Goal: Task Accomplishment & Management: Manage account settings

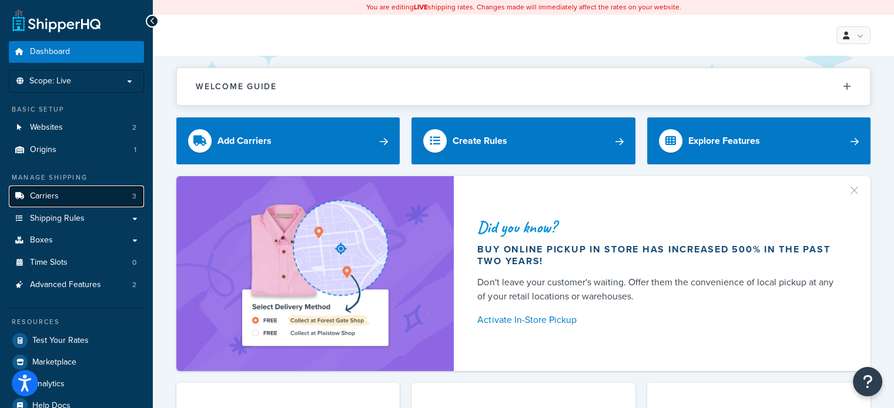
click at [73, 203] on link "Carriers 3" at bounding box center [76, 197] width 135 height 22
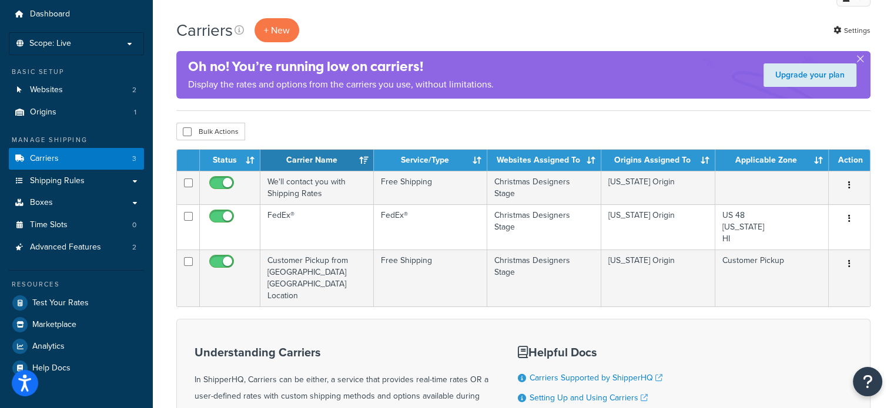
scroll to position [59, 0]
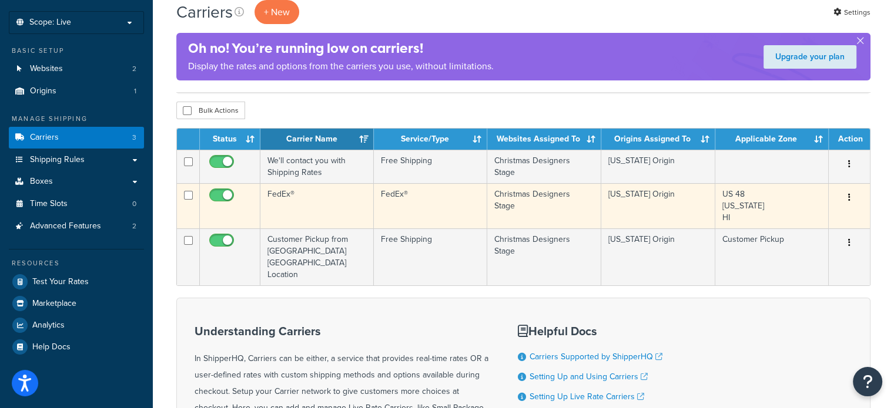
click at [853, 204] on button "button" at bounding box center [849, 198] width 16 height 19
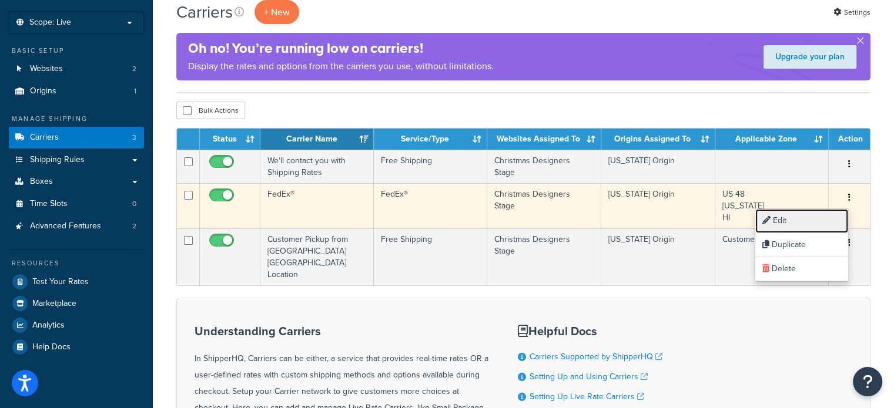
click at [798, 219] on link "Edit" at bounding box center [801, 221] width 93 height 24
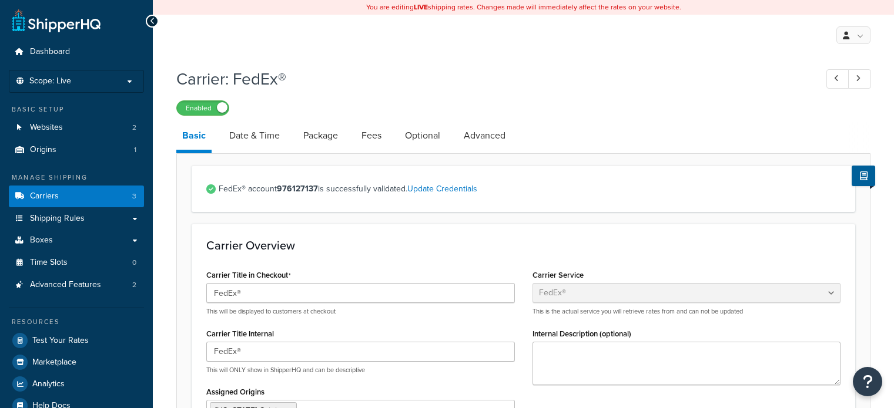
select select "fedEx"
select select "REGULAR_PICKUP"
select select "YOUR_PACKAGING"
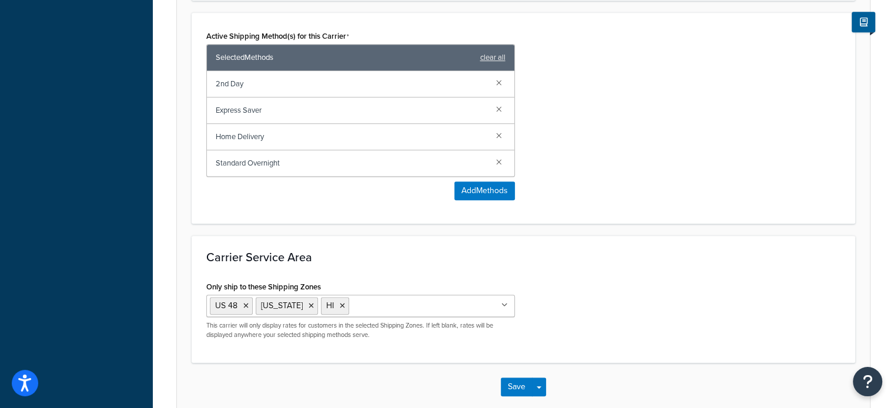
scroll to position [764, 0]
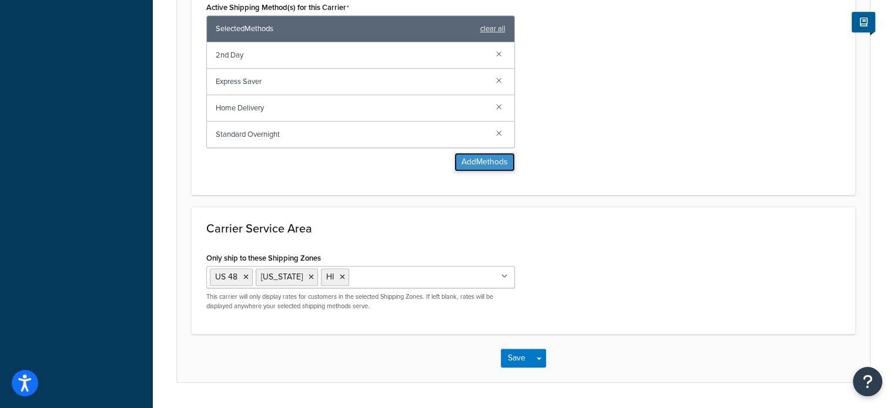
click at [479, 162] on button "Add Methods" at bounding box center [484, 162] width 61 height 19
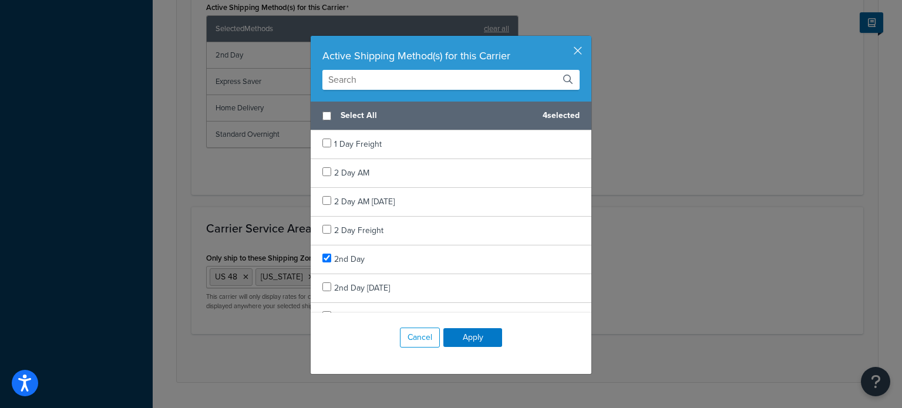
click at [410, 79] on input "text" at bounding box center [451, 80] width 257 height 20
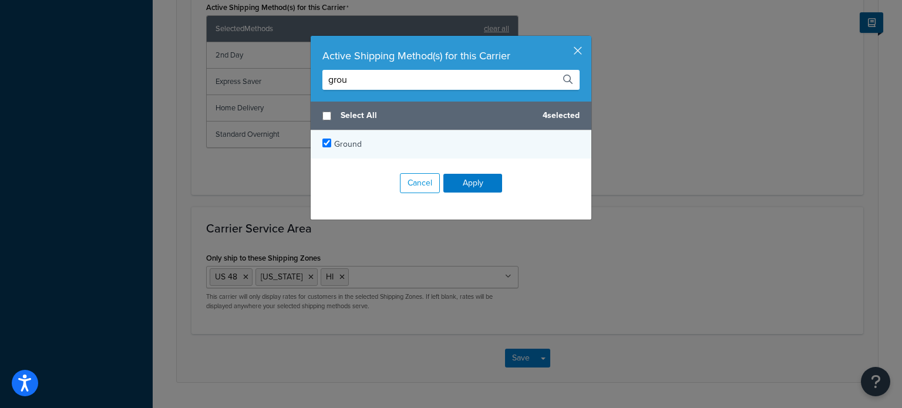
type input "grou"
drag, startPoint x: 324, startPoint y: 146, endPoint x: 356, endPoint y: 144, distance: 31.8
click at [324, 145] on input "checkbox" at bounding box center [327, 143] width 9 height 9
checkbox input "true"
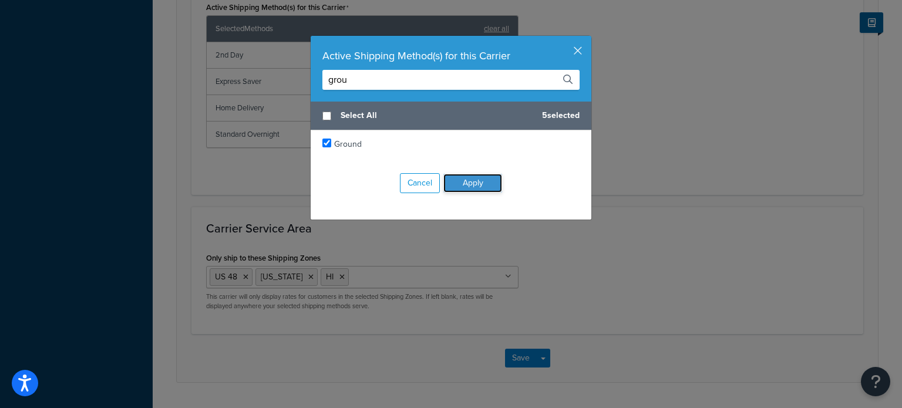
click at [461, 180] on button "Apply" at bounding box center [473, 183] width 59 height 19
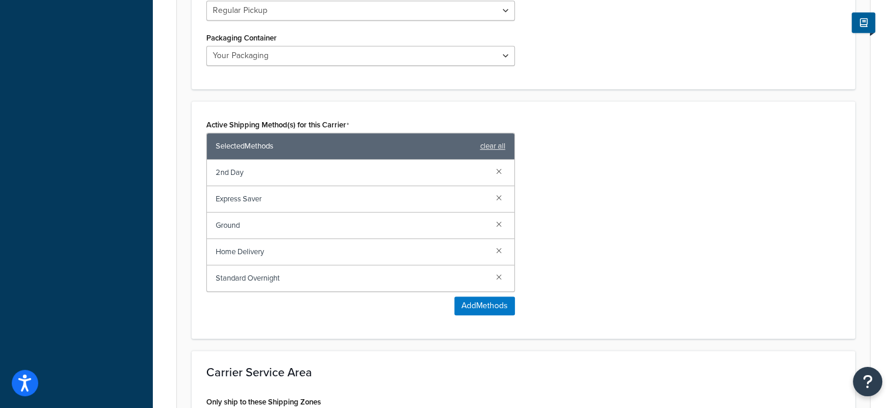
scroll to position [705, 0]
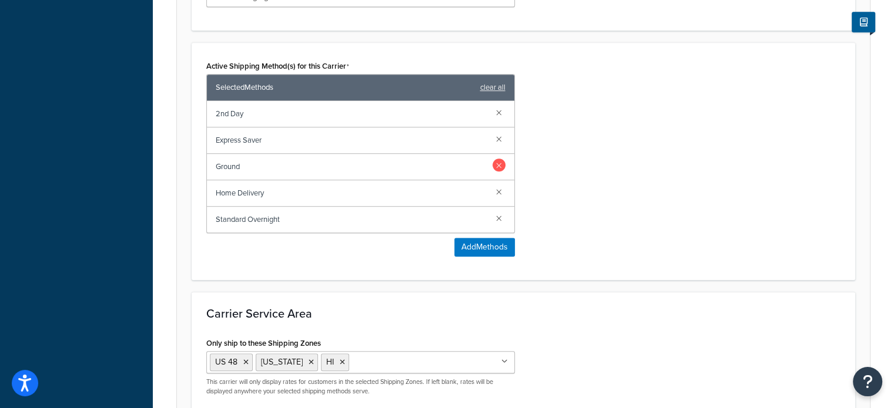
click at [501, 164] on link at bounding box center [498, 165] width 13 height 13
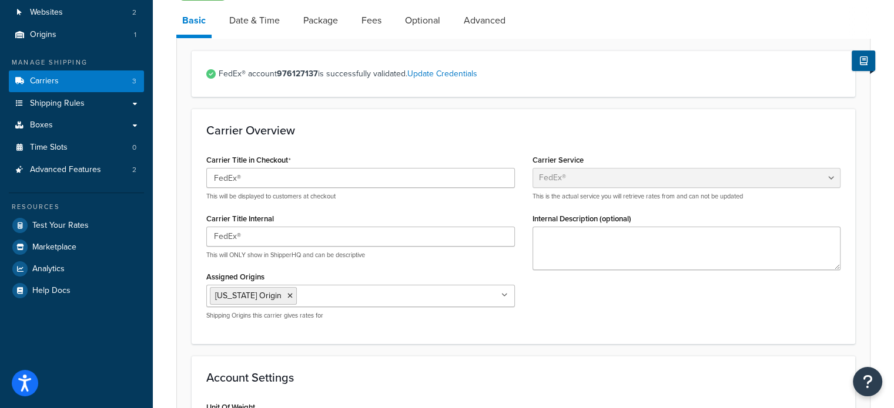
scroll to position [118, 0]
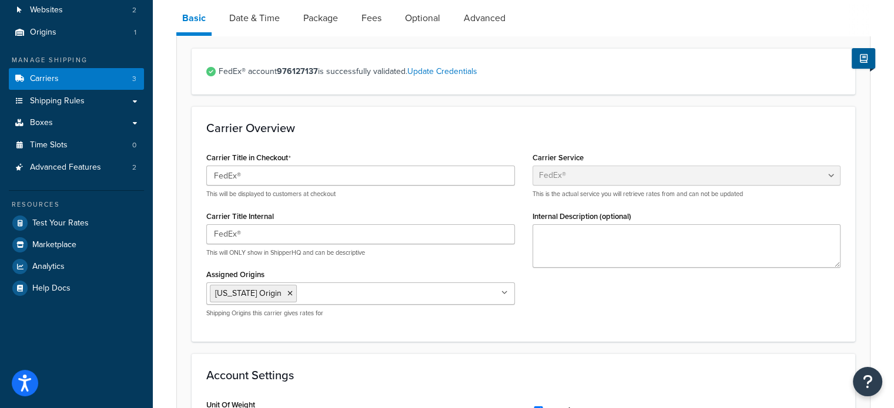
click at [487, 150] on div "Carrier Title in Checkout FedEx® This will be displayed to customers at checkout" at bounding box center [360, 173] width 308 height 49
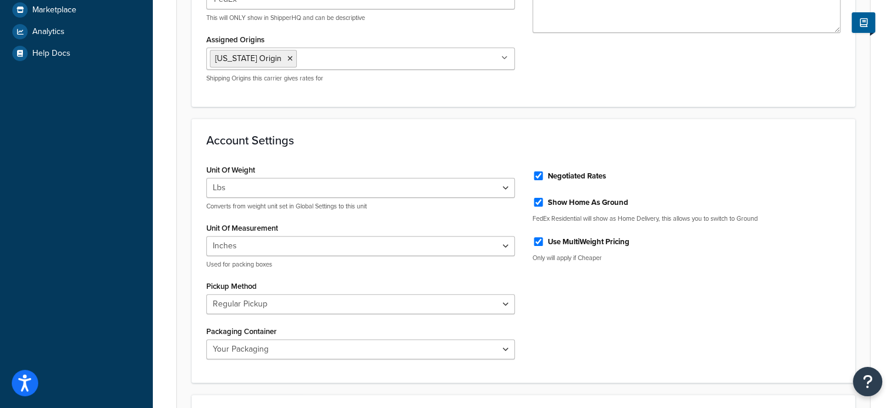
scroll to position [795, 0]
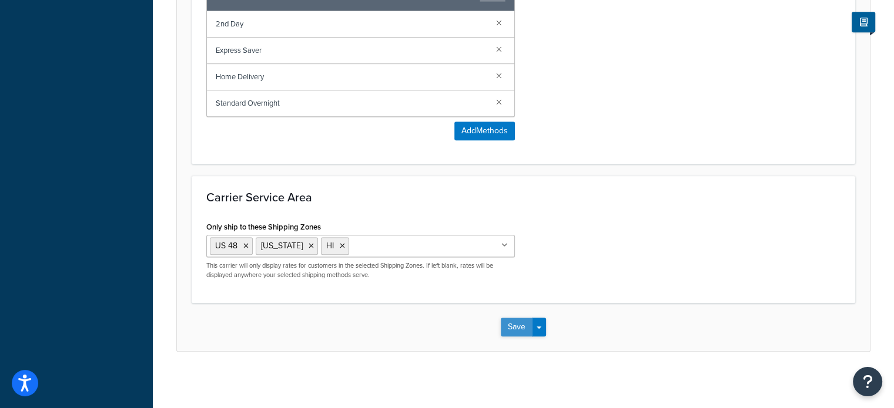
click at [516, 325] on button "Save" at bounding box center [517, 327] width 32 height 19
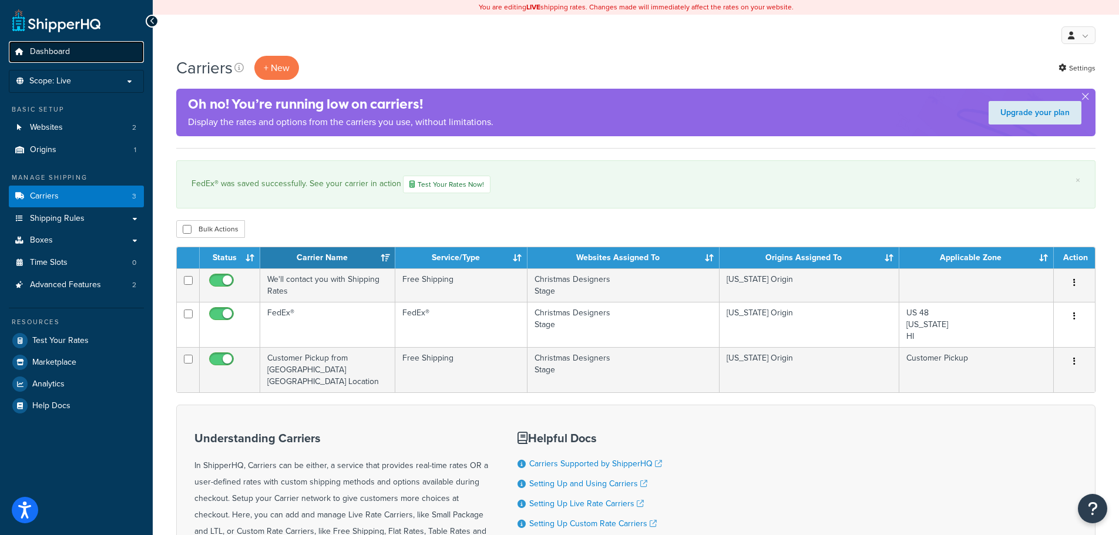
click at [71, 60] on link "Dashboard" at bounding box center [76, 52] width 135 height 22
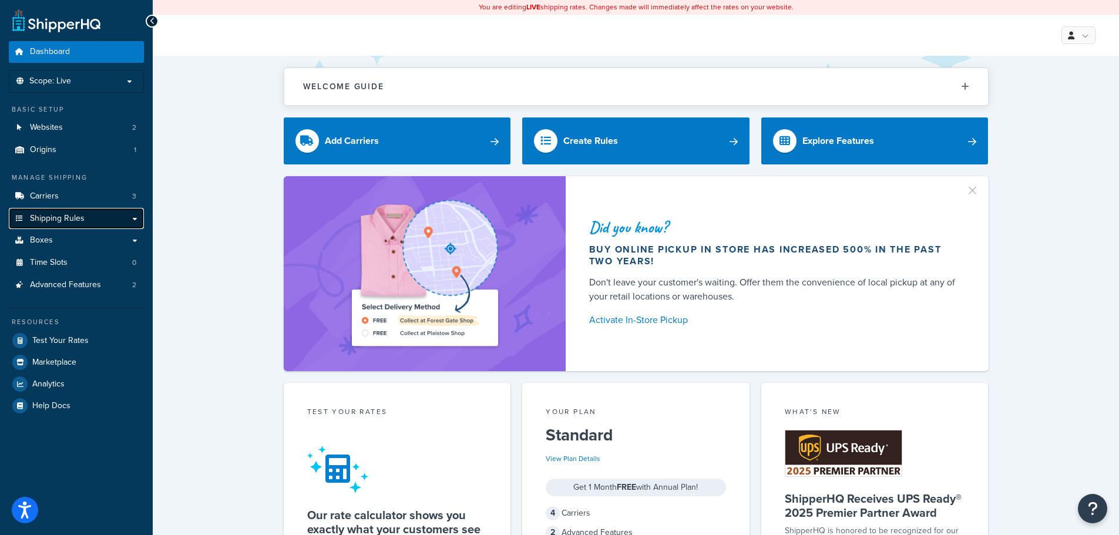
click at [92, 212] on link "Shipping Rules" at bounding box center [76, 219] width 135 height 22
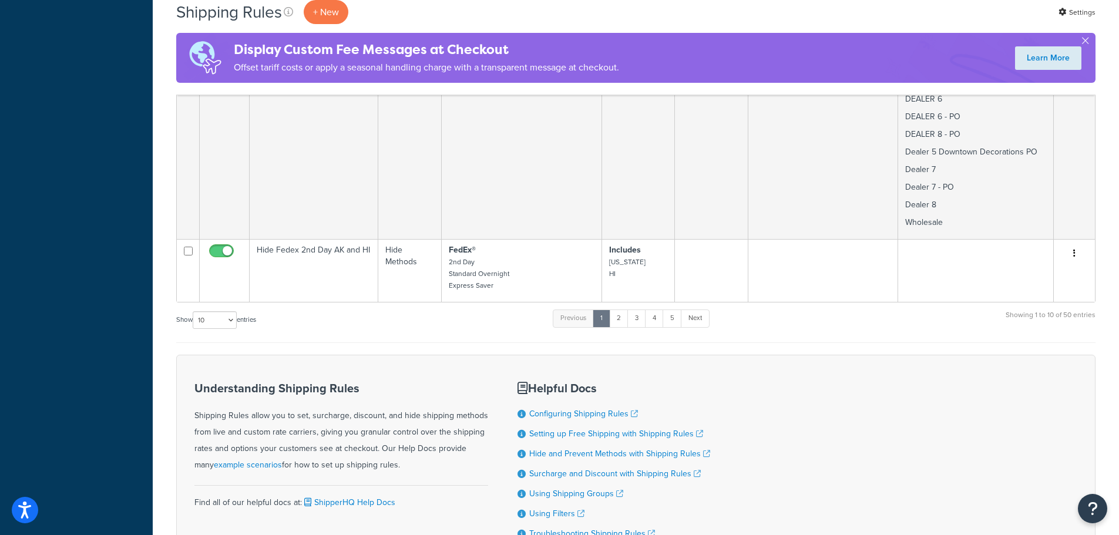
scroll to position [1939, 0]
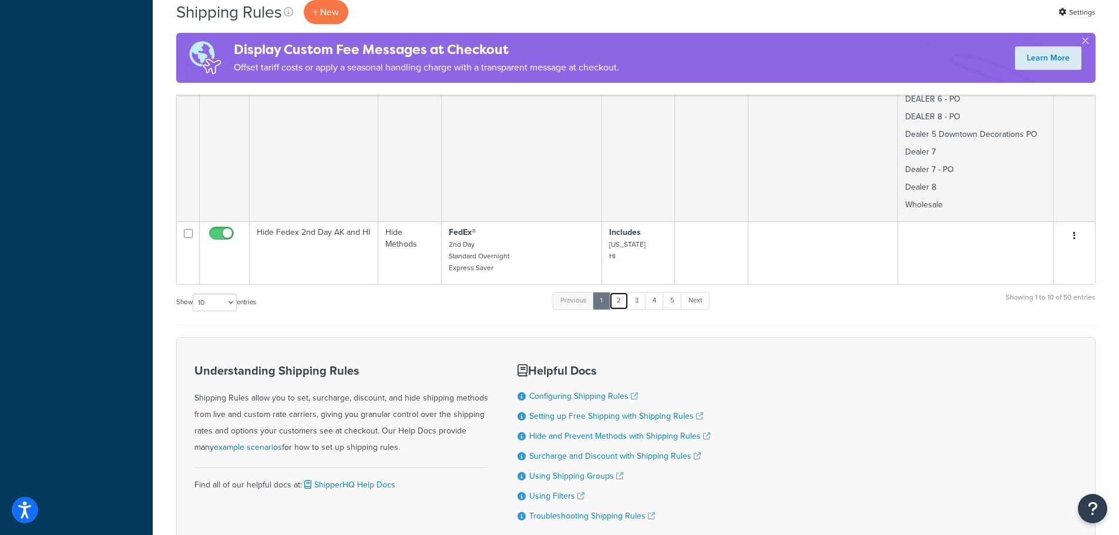
click at [620, 292] on link "2" at bounding box center [618, 301] width 19 height 18
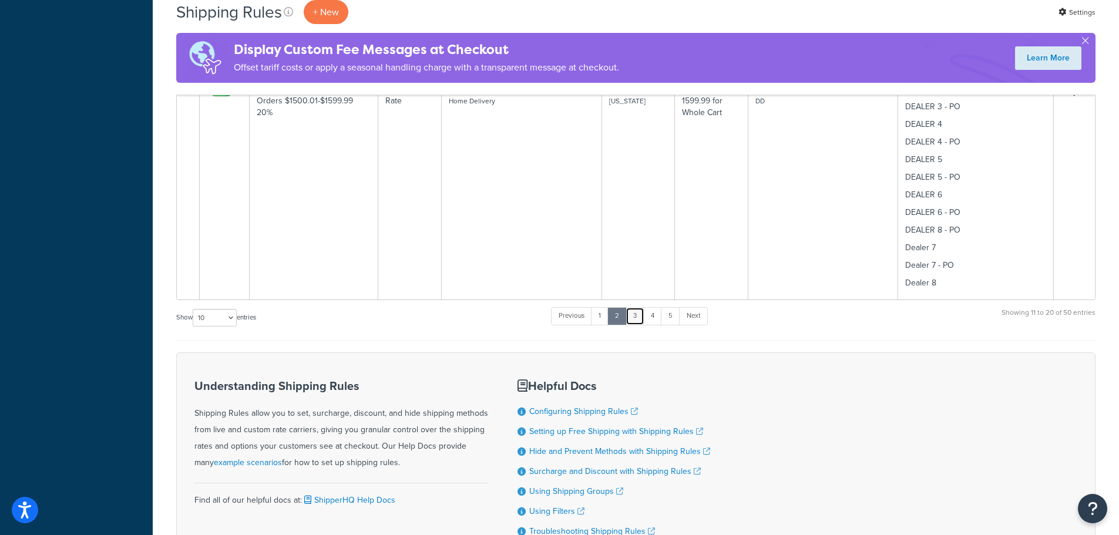
scroll to position [716, 0]
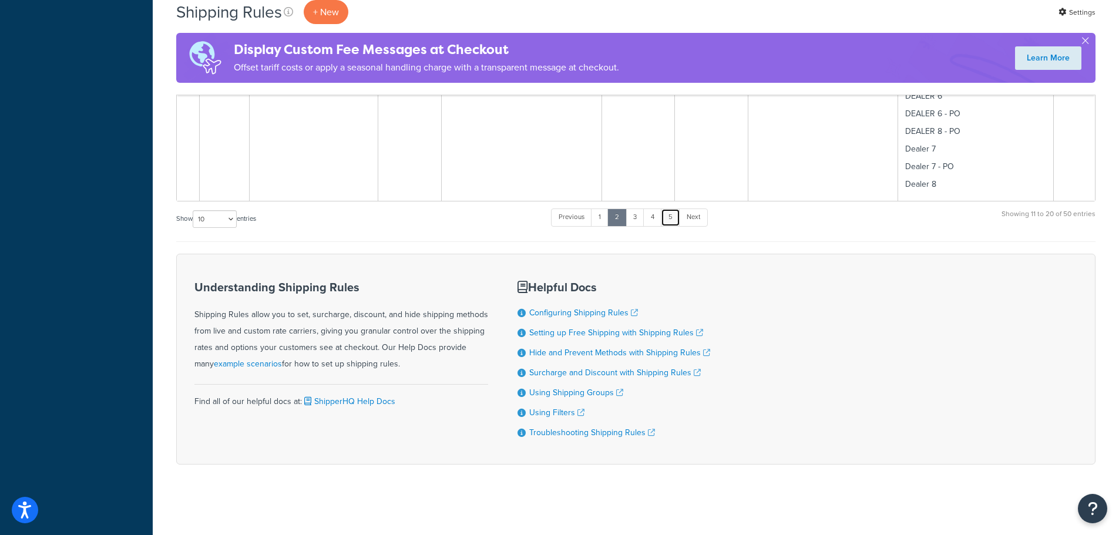
click at [674, 214] on link "5" at bounding box center [670, 218] width 19 height 18
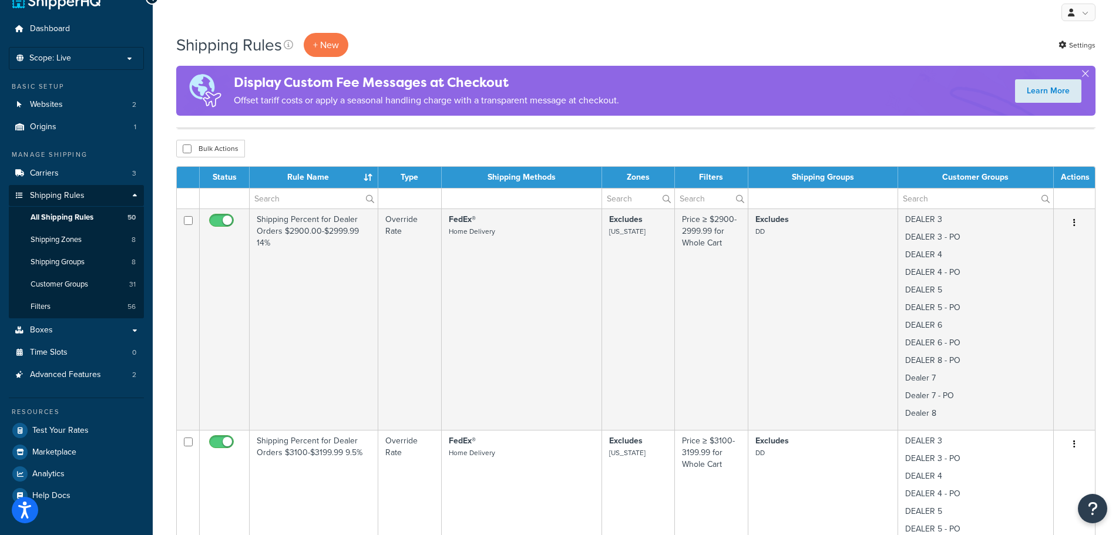
scroll to position [0, 0]
